Goal: Information Seeking & Learning: Learn about a topic

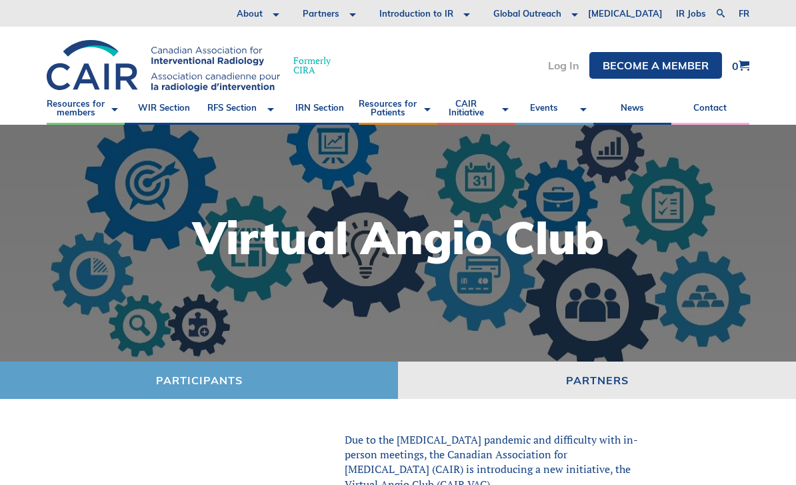
click at [562, 64] on link "Log In" at bounding box center [563, 65] width 31 height 11
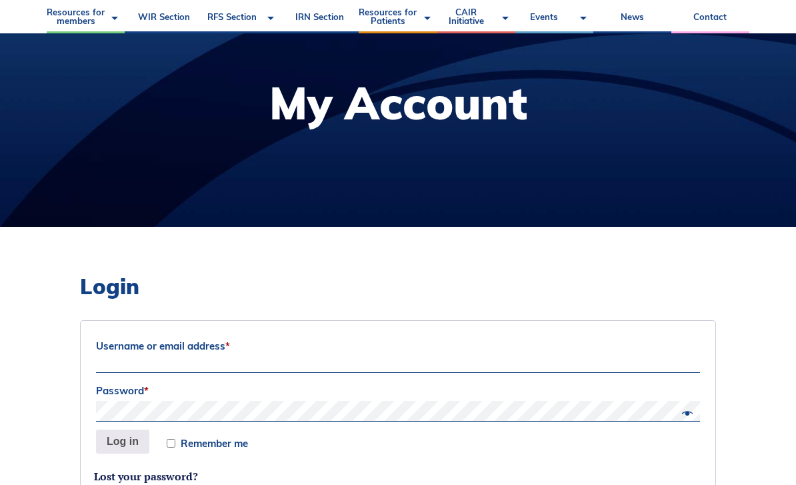
drag, startPoint x: 298, startPoint y: 367, endPoint x: 298, endPoint y: 590, distance: 222.7
click at [298, 350] on html "About Vision and Mission Board of Directors Annual Reports Financial Statements…" at bounding box center [398, 107] width 796 height 485
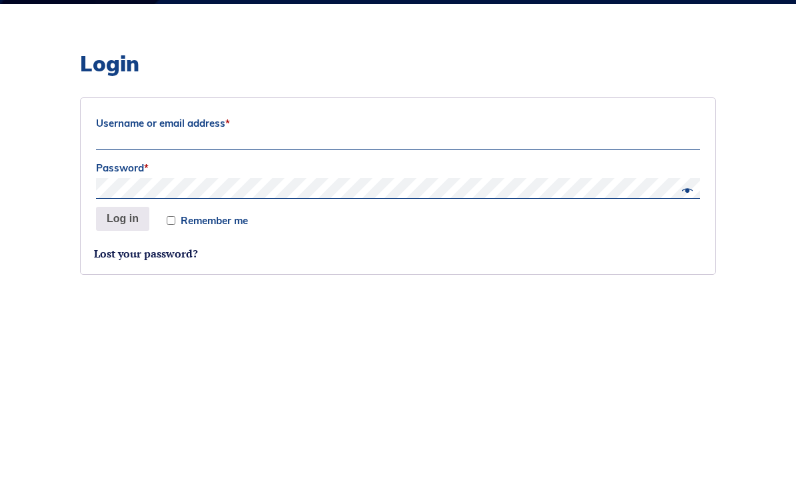
type input "[EMAIL_ADDRESS][DOMAIN_NAME][PERSON_NAME]"
click at [122, 411] on button "Log in" at bounding box center [122, 423] width 53 height 24
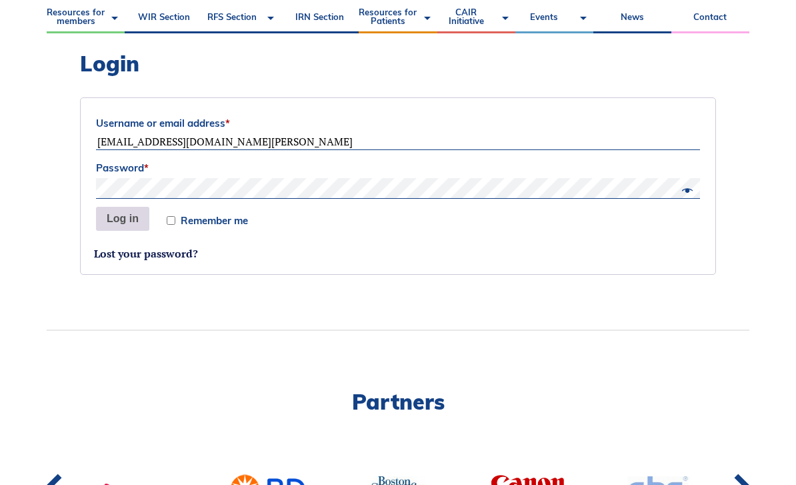
click at [125, 223] on button "Log in" at bounding box center [122, 219] width 53 height 24
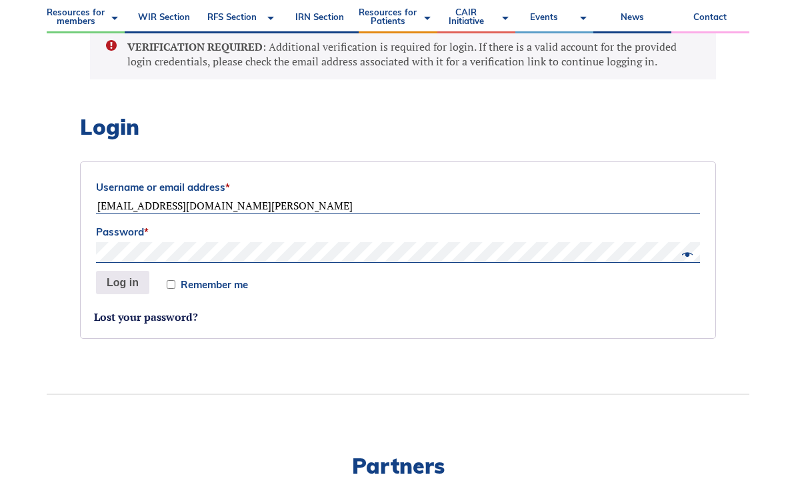
scroll to position [374, 0]
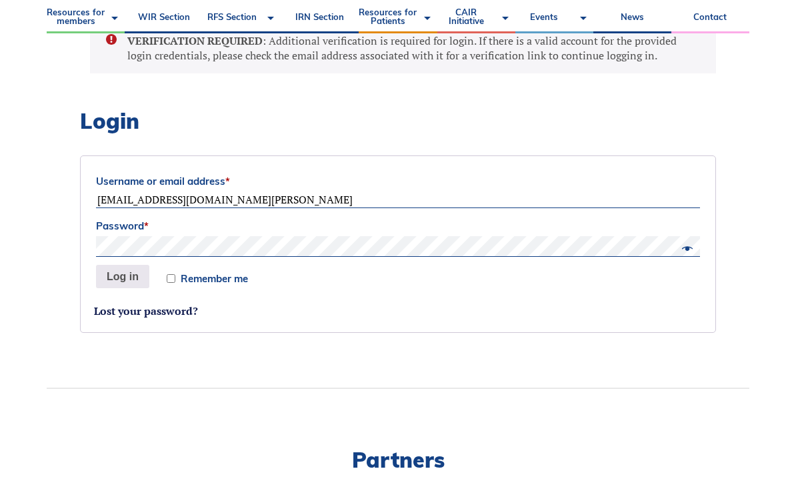
click at [206, 245] on div "VERIFICATION REQUIRED : Additional verification is required for login. If there…" at bounding box center [398, 187] width 636 height 333
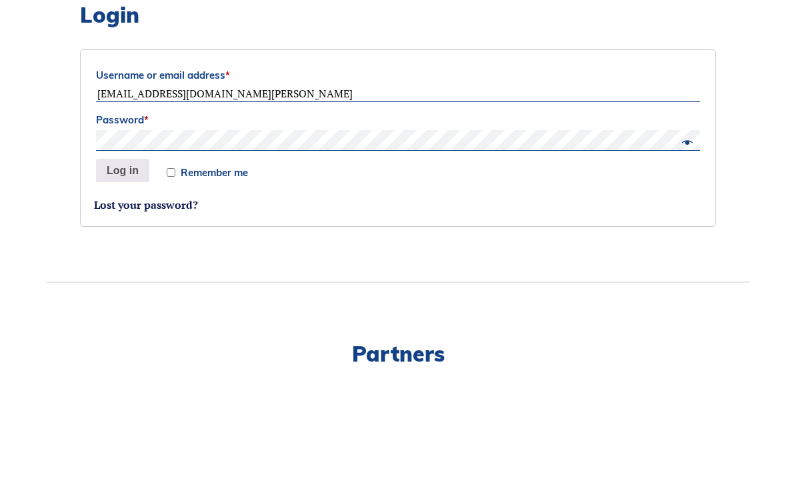
scroll to position [480, 0]
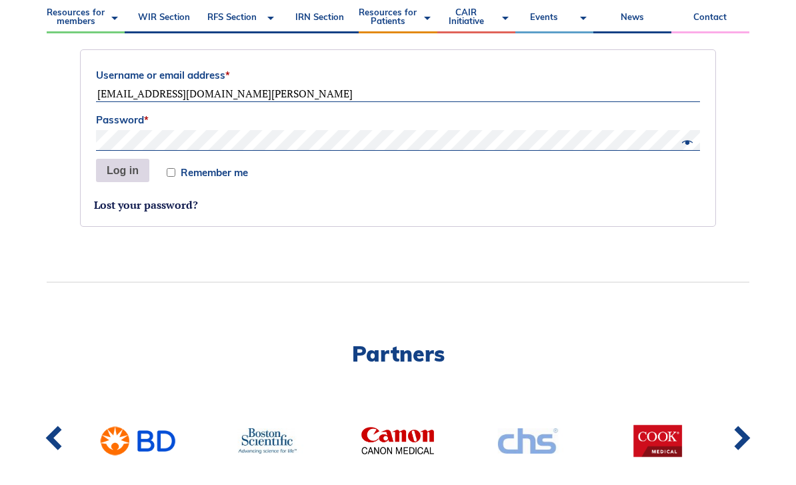
click at [130, 176] on button "Log in" at bounding box center [122, 171] width 53 height 24
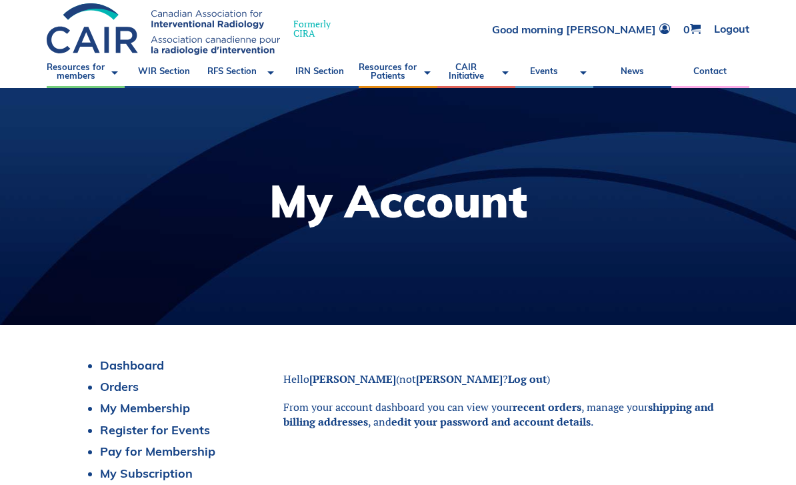
scroll to position [37, 0]
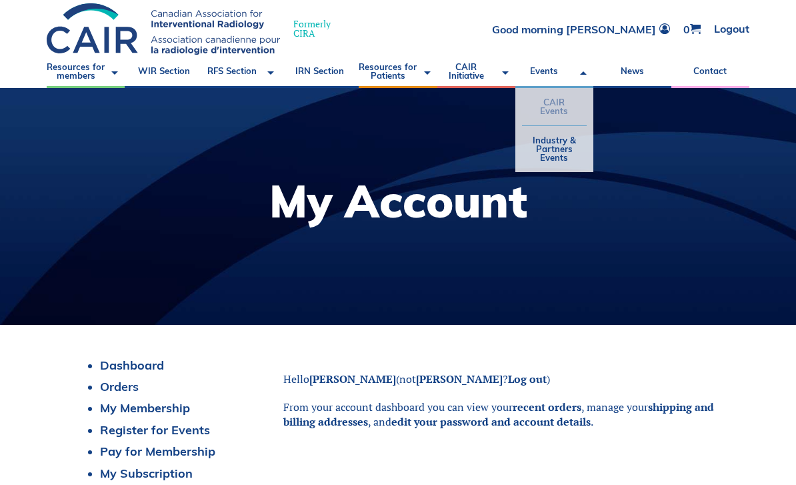
click at [557, 116] on link "CAIR Events" at bounding box center [554, 106] width 65 height 37
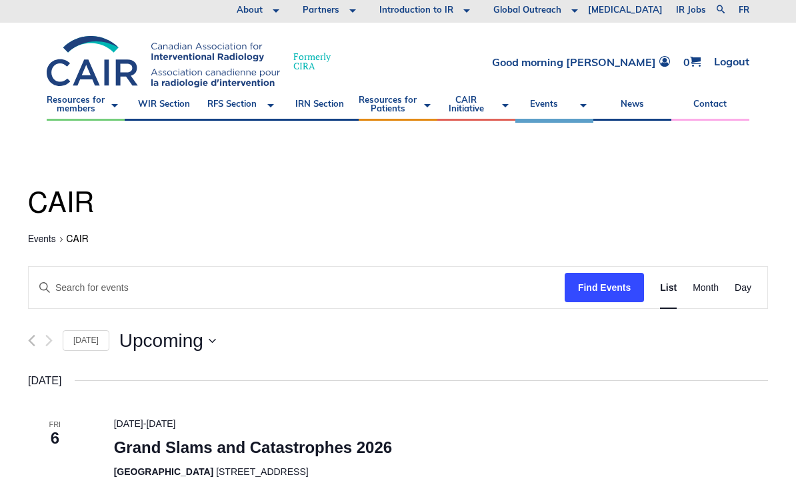
scroll to position [3, 0]
